Goal: Task Accomplishment & Management: Use online tool/utility

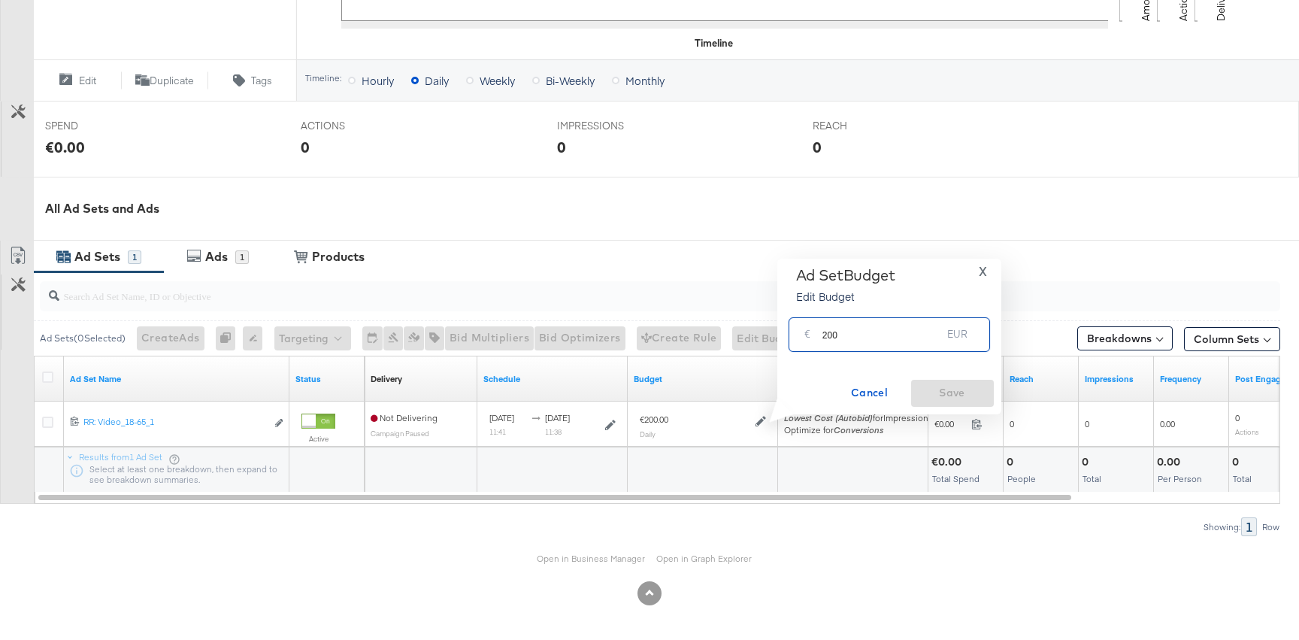
drag, startPoint x: 822, startPoint y: 338, endPoint x: 996, endPoint y: 352, distance: 174.2
click at [987, 353] on div "€ 200 EUR" at bounding box center [889, 334] width 201 height 40
type input "100"
click at [955, 398] on span "Save" at bounding box center [952, 392] width 71 height 19
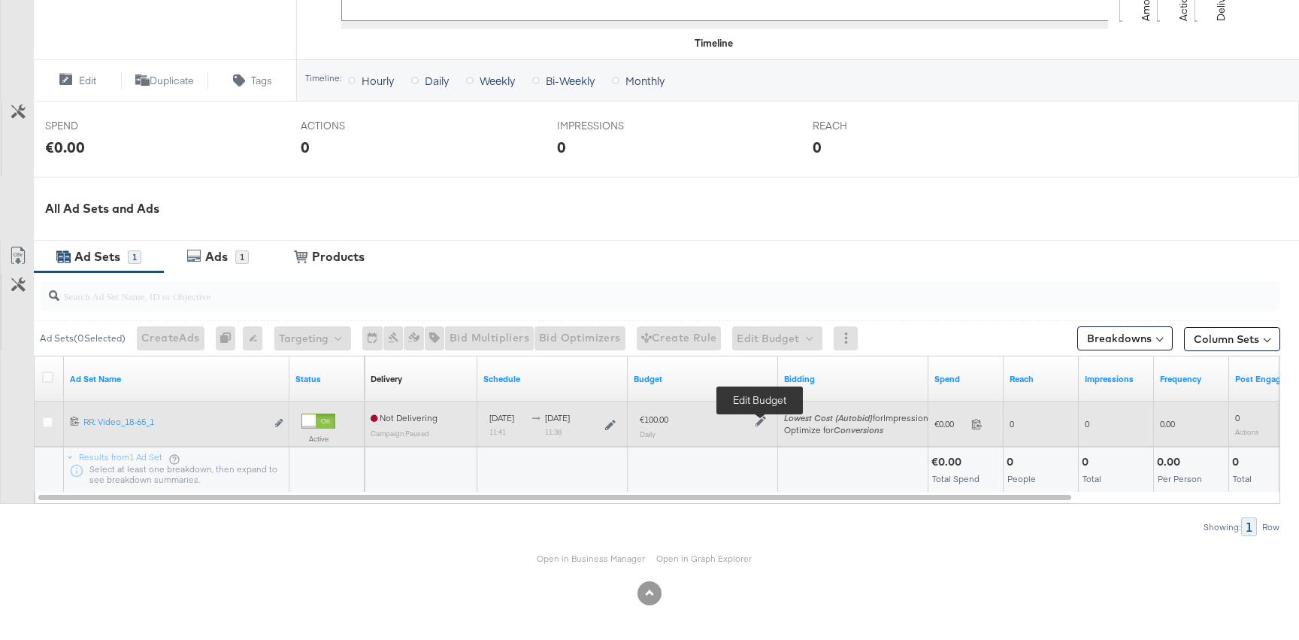
click at [758, 419] on icon at bounding box center [761, 421] width 11 height 11
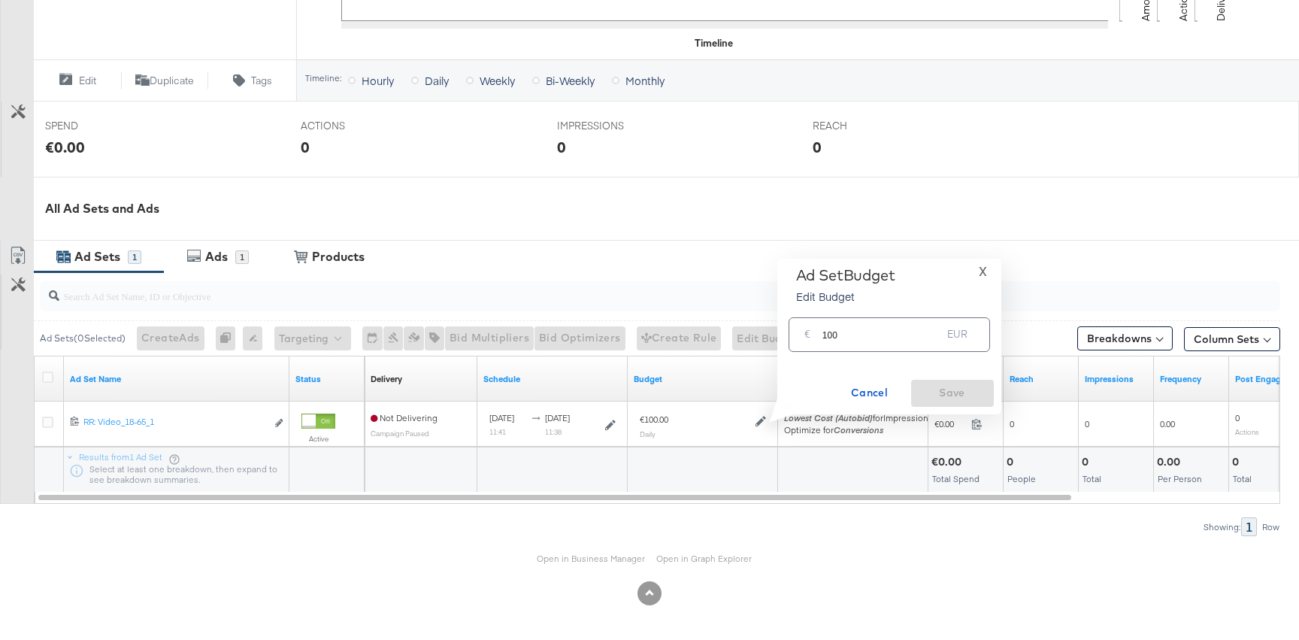
drag, startPoint x: 820, startPoint y: 336, endPoint x: 884, endPoint y: 339, distance: 64.0
click at [884, 339] on div "€ 100 EUR" at bounding box center [889, 334] width 201 height 34
click at [884, 339] on input "100" at bounding box center [882, 328] width 120 height 32
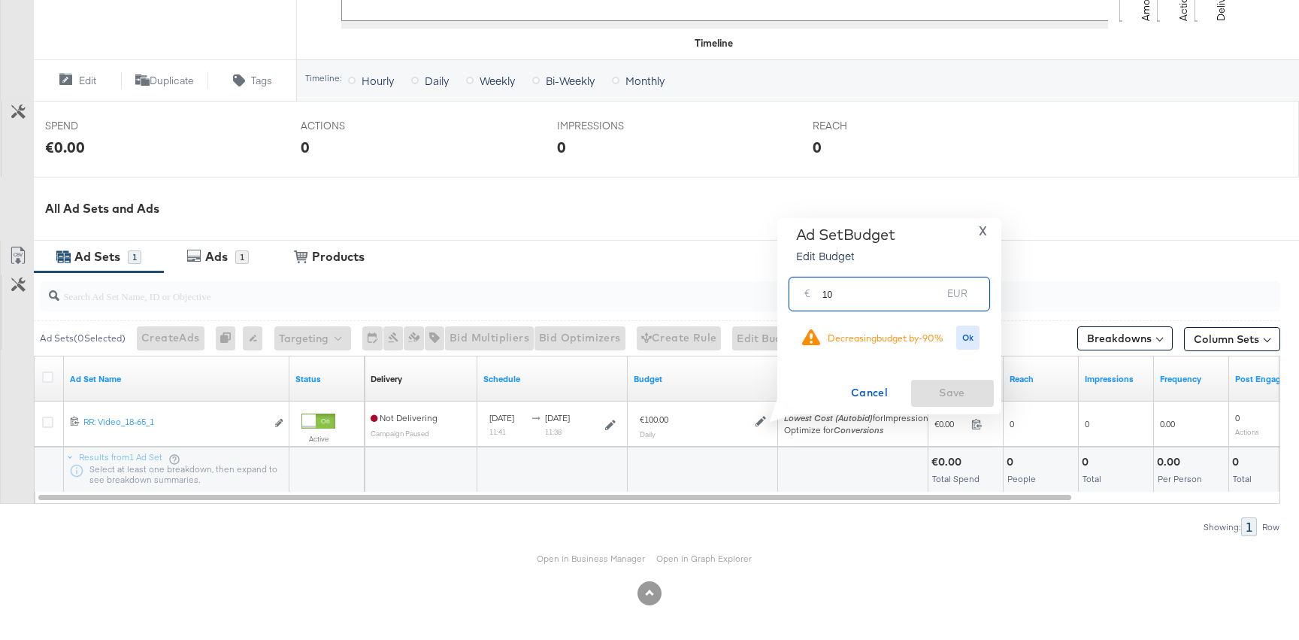
type input "1"
type input "200"
click at [966, 341] on span "Ok" at bounding box center [968, 337] width 12 height 11
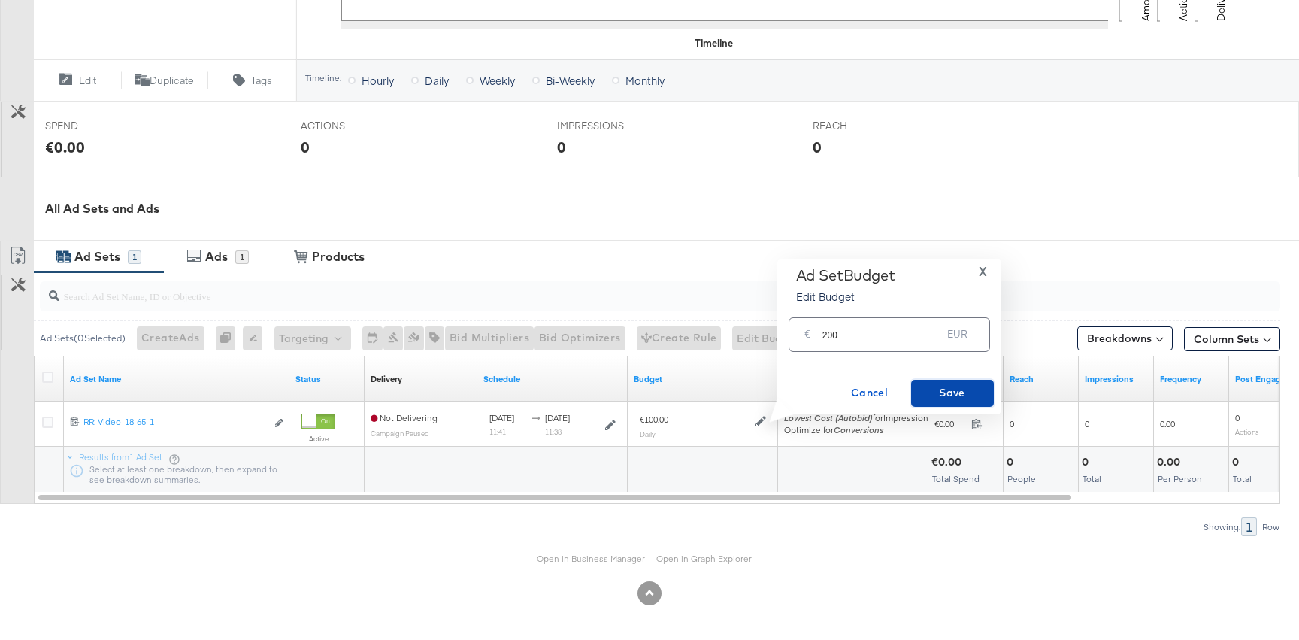
click at [966, 395] on span "Save" at bounding box center [952, 392] width 71 height 19
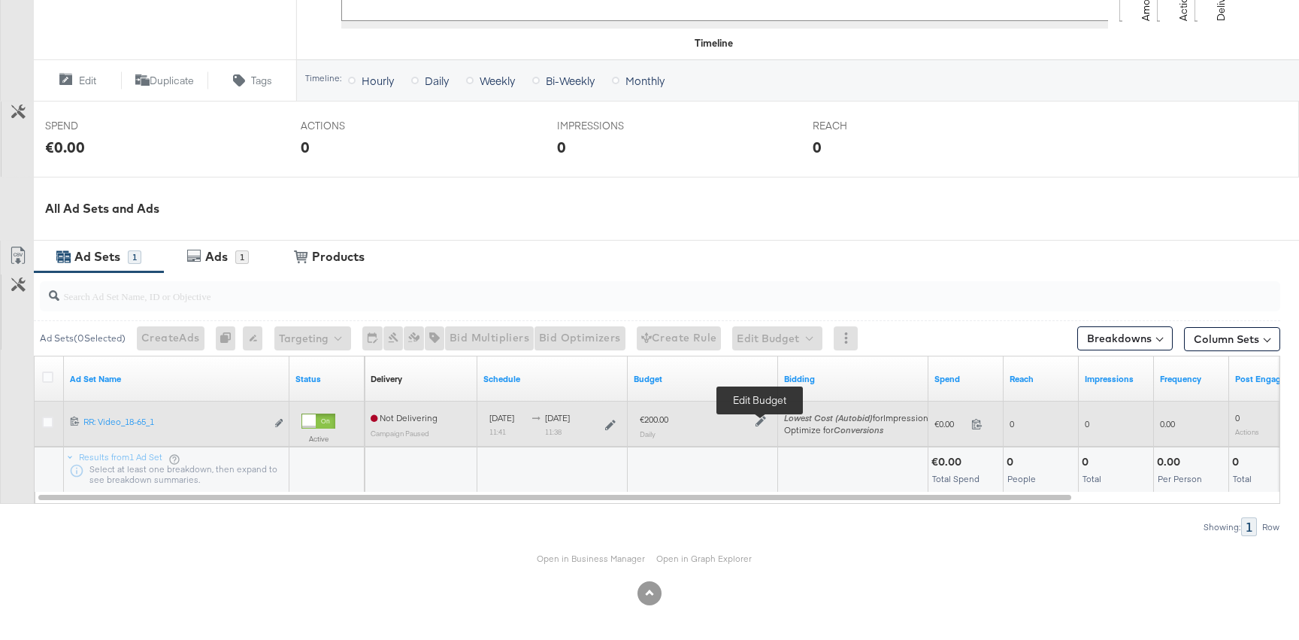
click at [756, 422] on icon at bounding box center [761, 421] width 11 height 11
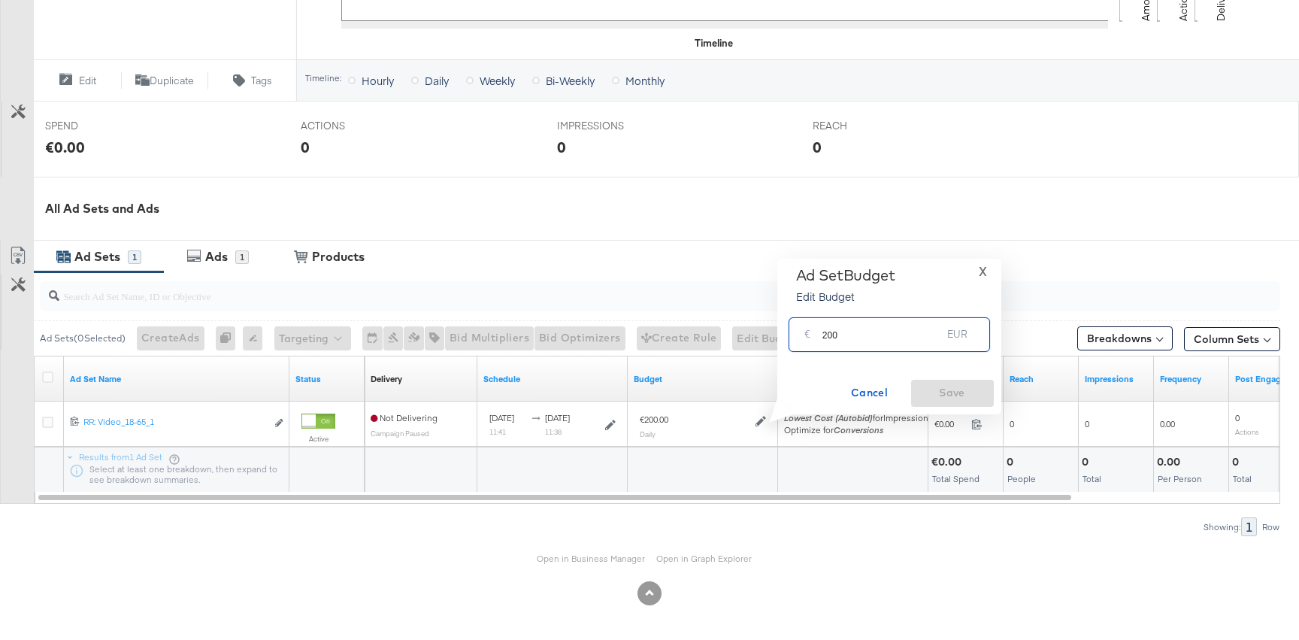
click at [826, 335] on input "200" at bounding box center [882, 328] width 120 height 32
type input "100"
click at [974, 387] on span "Save" at bounding box center [952, 392] width 71 height 19
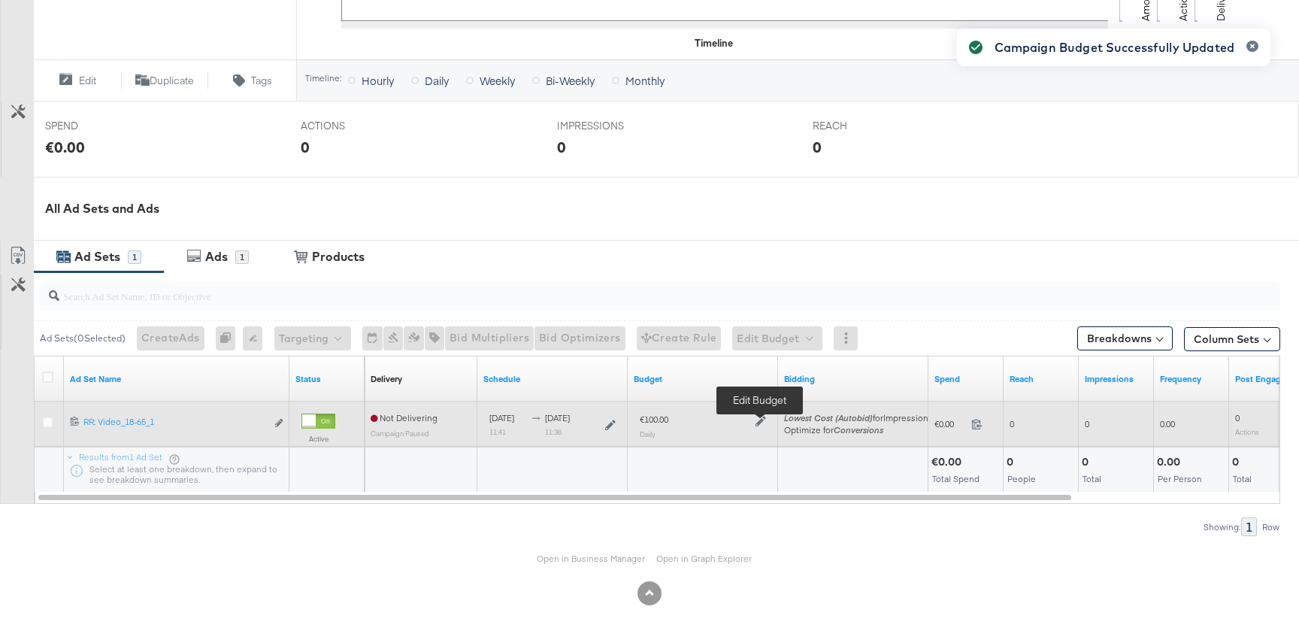
click at [756, 417] on icon at bounding box center [761, 421] width 11 height 11
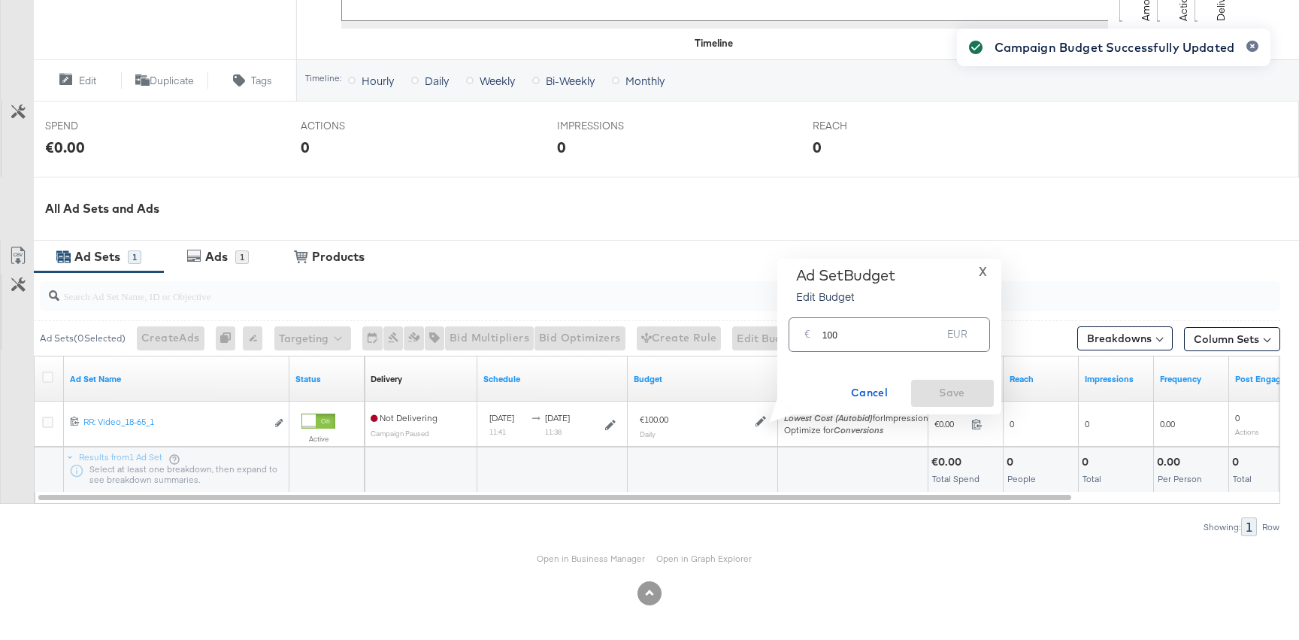
click at [829, 333] on input "100" at bounding box center [882, 328] width 120 height 32
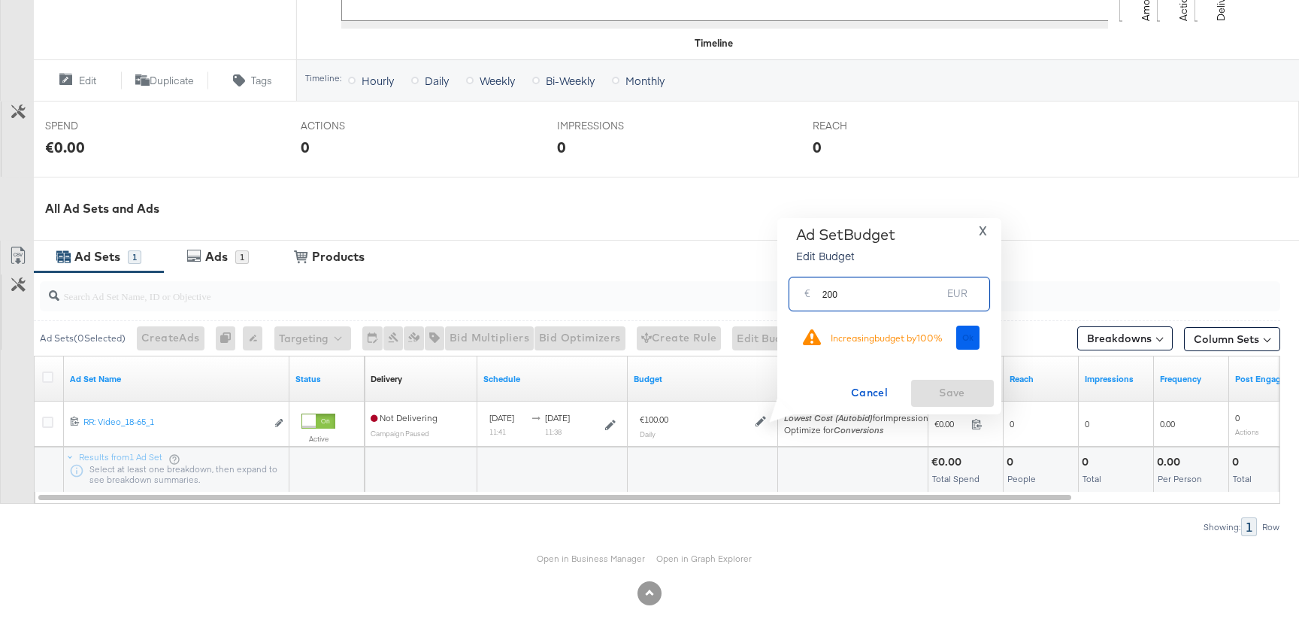
type input "200"
click at [964, 338] on span "Ok" at bounding box center [968, 337] width 12 height 11
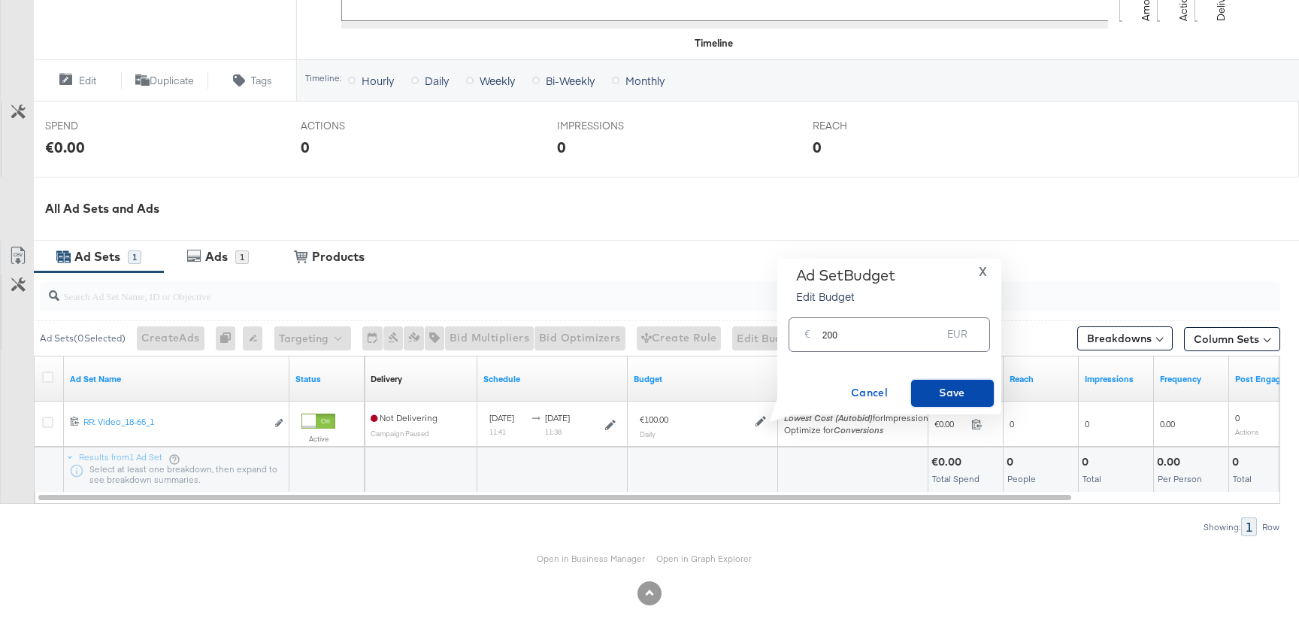
click at [948, 388] on span "Save" at bounding box center [952, 392] width 71 height 19
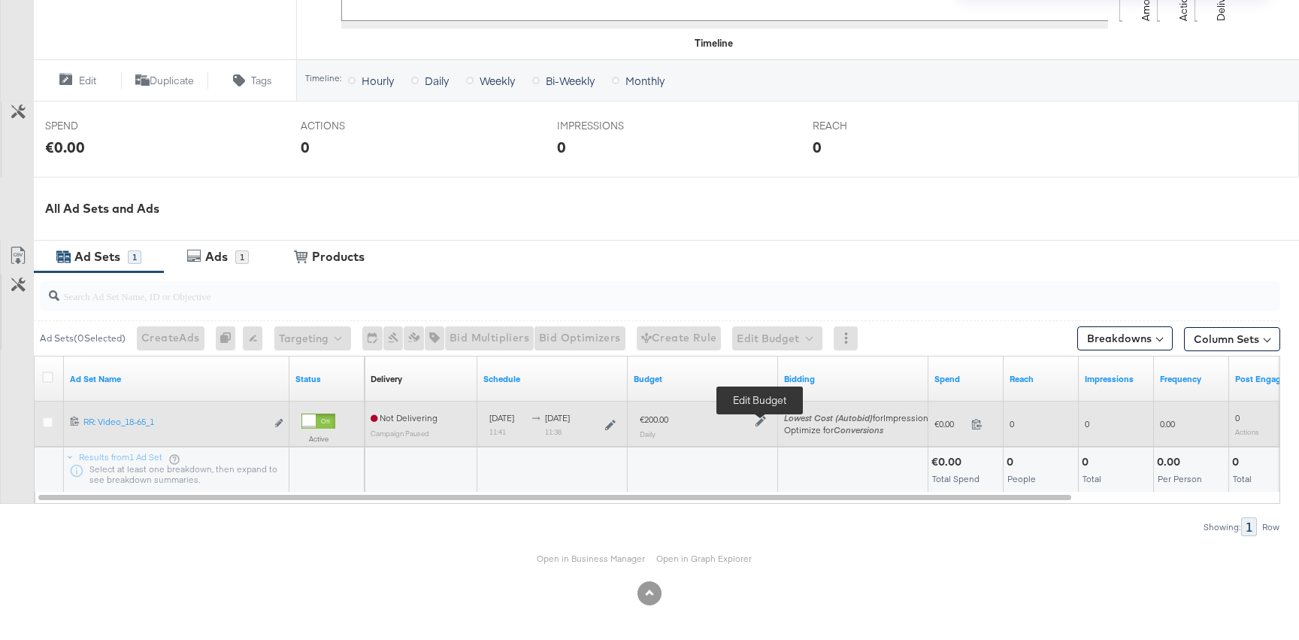
click at [762, 418] on icon at bounding box center [761, 421] width 11 height 11
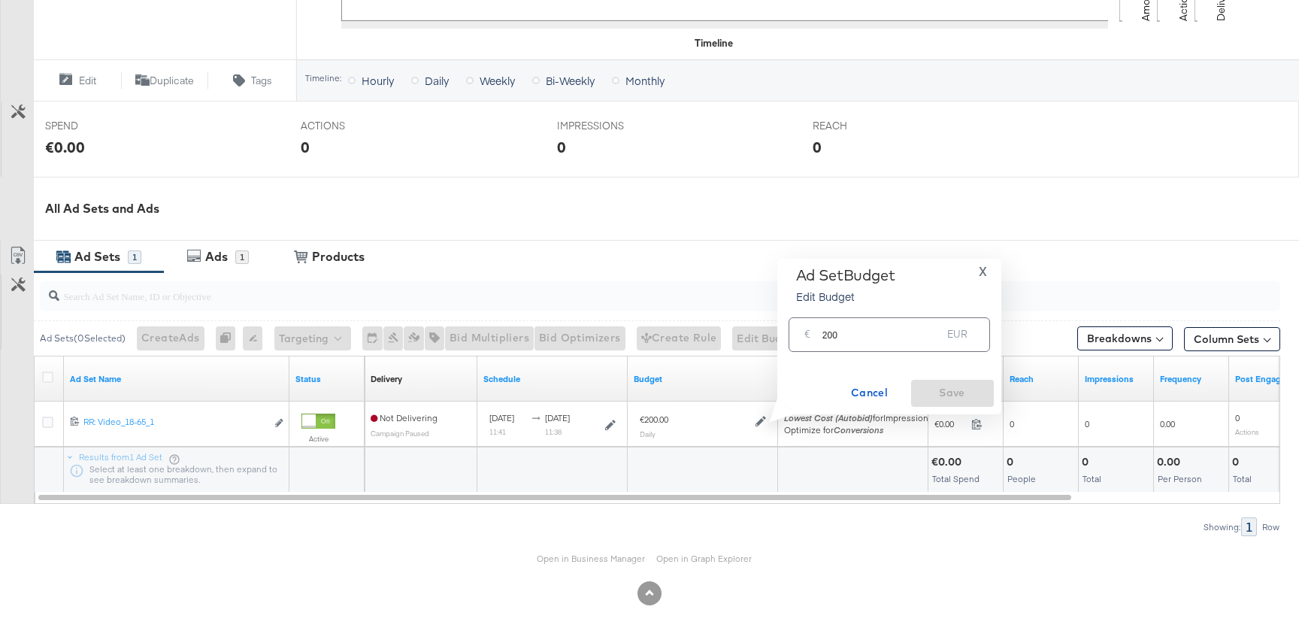
click at [857, 339] on input "200" at bounding box center [882, 328] width 120 height 32
click at [982, 274] on span "X" at bounding box center [983, 271] width 8 height 21
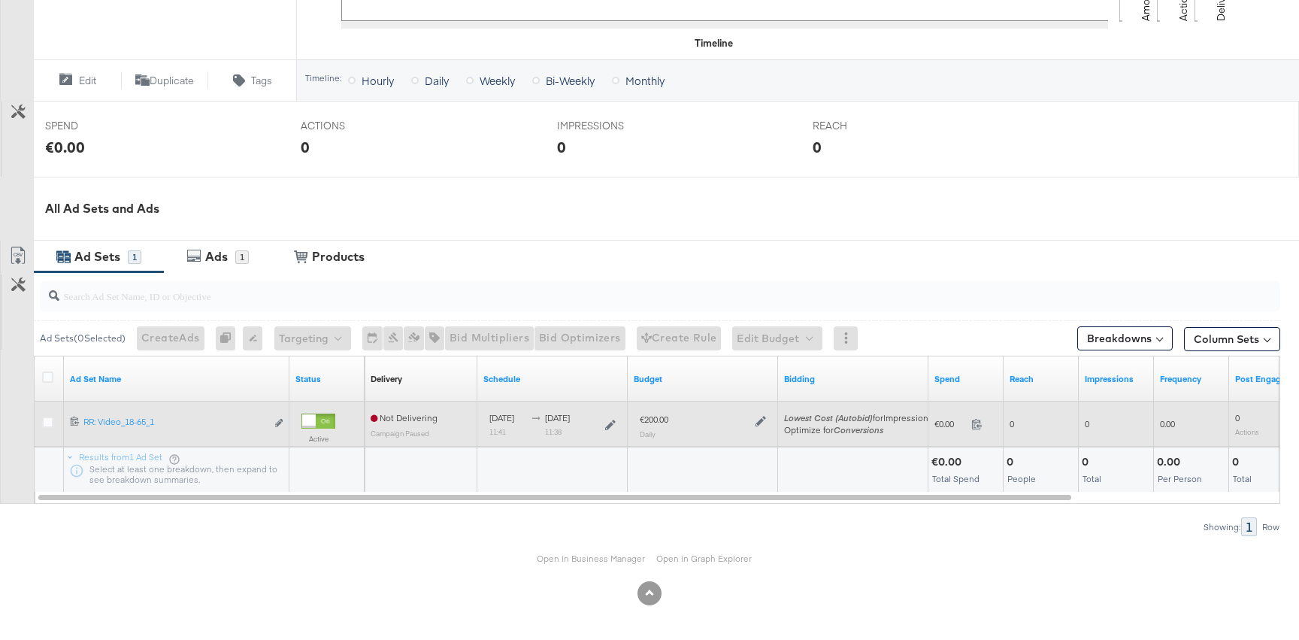
click at [762, 414] on div at bounding box center [759, 420] width 14 height 13
click at [762, 417] on icon at bounding box center [761, 421] width 11 height 11
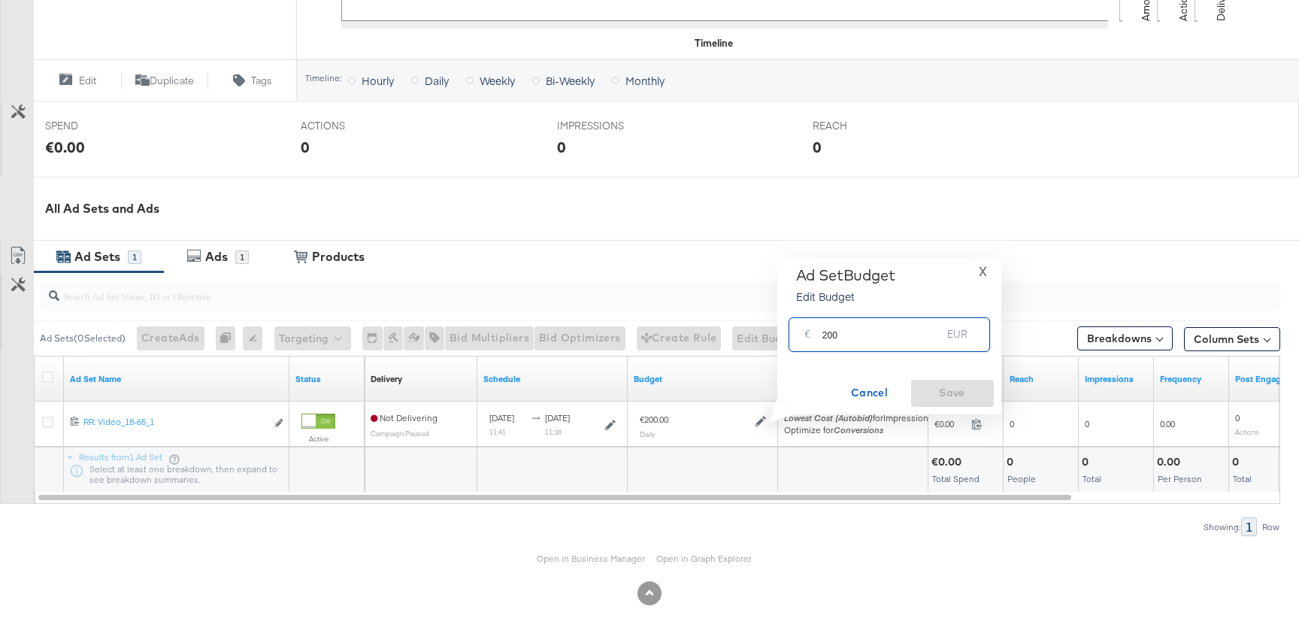
click at [826, 341] on input "200" at bounding box center [882, 328] width 120 height 32
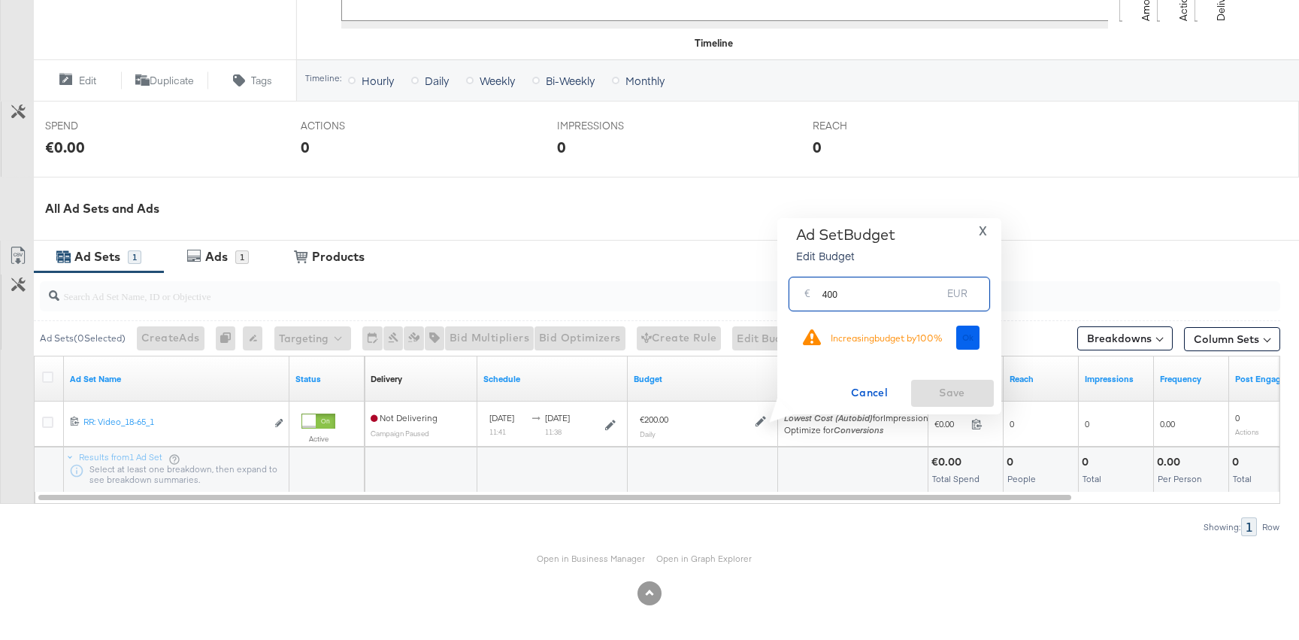
type input "400"
click at [968, 332] on button "Ok" at bounding box center [968, 338] width 24 height 24
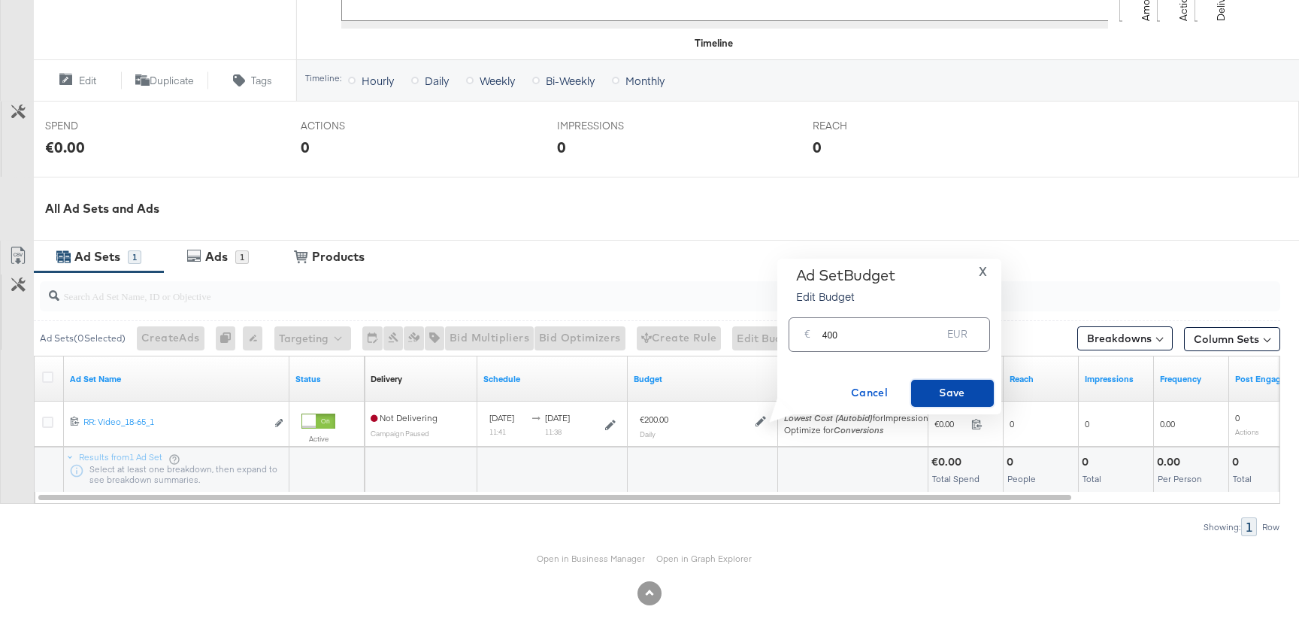
click at [944, 381] on button "Save" at bounding box center [952, 393] width 83 height 27
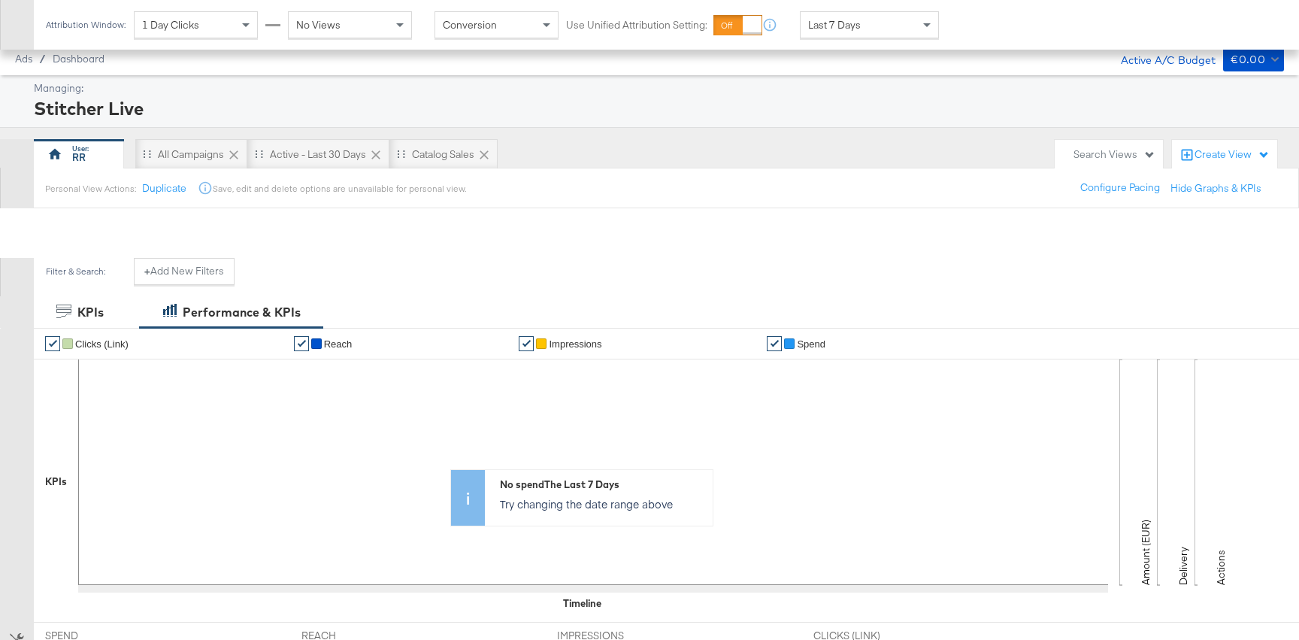
scroll to position [410, 0]
